Goal: Transaction & Acquisition: Download file/media

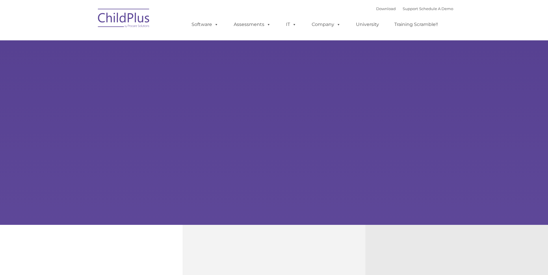
type input ""
select select "MEDIUM"
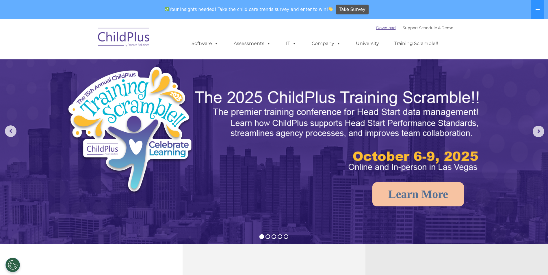
click at [376, 28] on link "Download" at bounding box center [386, 27] width 20 height 5
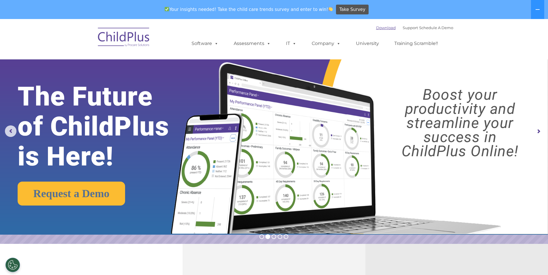
click at [376, 29] on link "Download" at bounding box center [386, 27] width 20 height 5
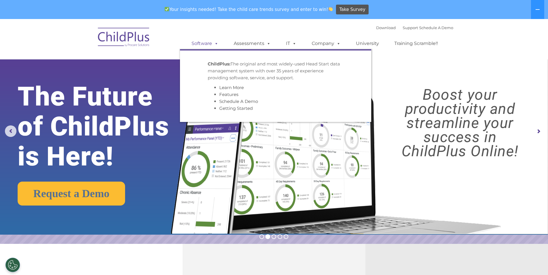
click at [209, 42] on link "Software" at bounding box center [205, 44] width 38 height 12
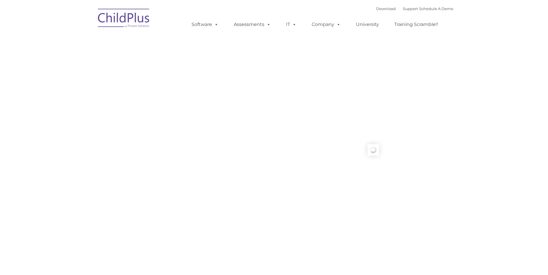
type input ""
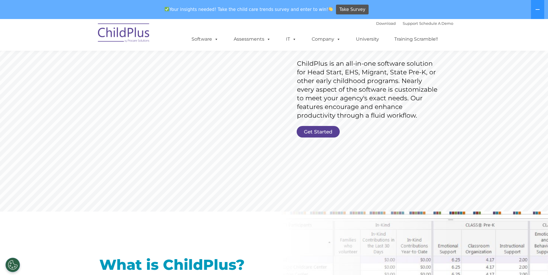
scroll to position [87, 0]
click at [318, 128] on link "Get Started" at bounding box center [318, 132] width 43 height 12
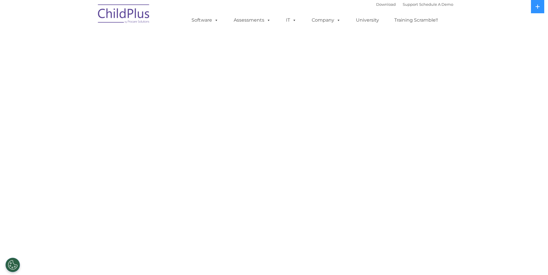
select select "MEDIUM"
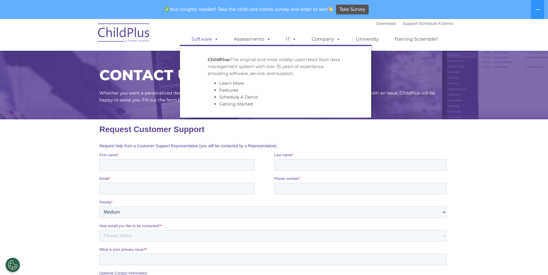
click at [203, 36] on link "Software" at bounding box center [205, 39] width 38 height 12
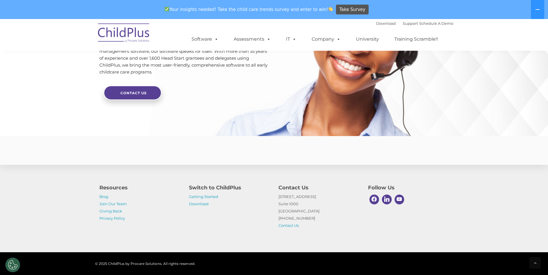
scroll to position [1378, 0]
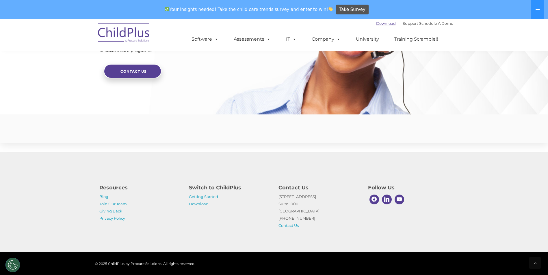
click at [377, 23] on link "Download" at bounding box center [386, 23] width 20 height 5
